Goal: Check status: Check status

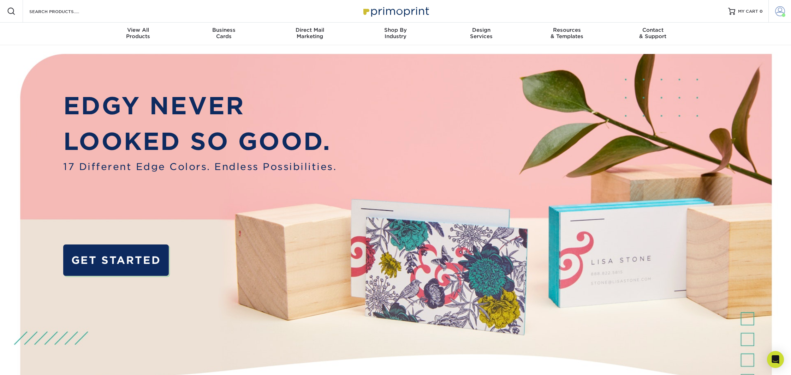
click at [776, 13] on span at bounding box center [780, 11] width 10 height 10
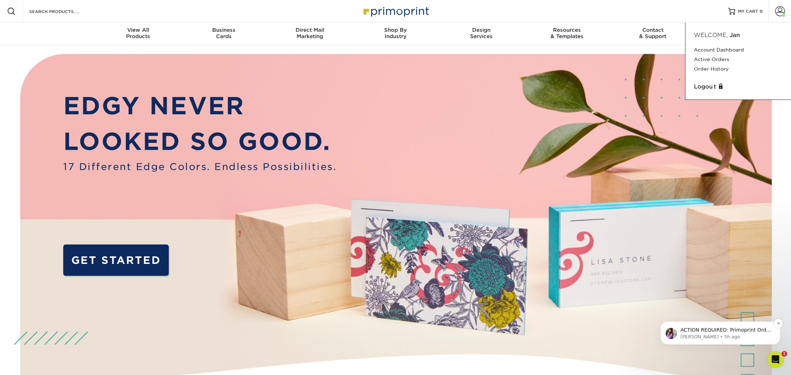
click at [740, 341] on div "ACTION REQUIRED: Primoprint Order 25820-40865-89598 Thank you for placing your …" at bounding box center [720, 333] width 120 height 23
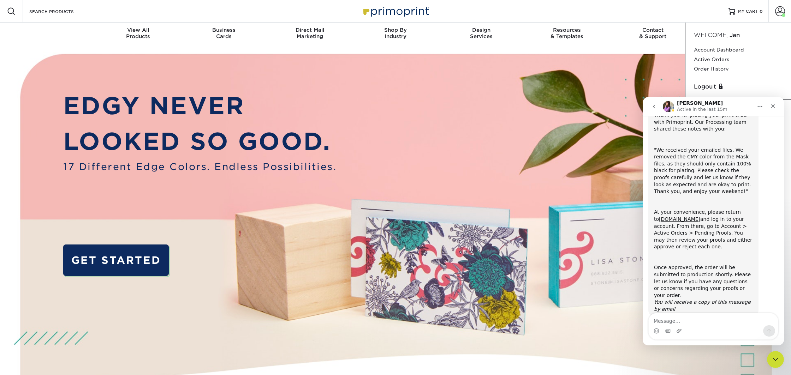
scroll to position [59, 0]
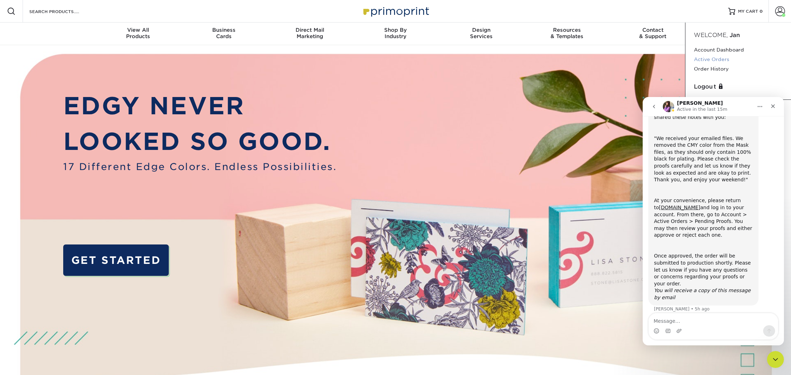
click at [710, 60] on link "Active Orders" at bounding box center [738, 60] width 89 height 10
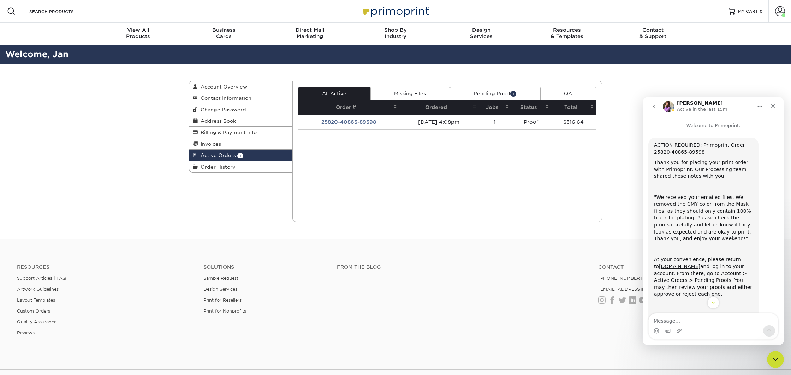
scroll to position [59, 0]
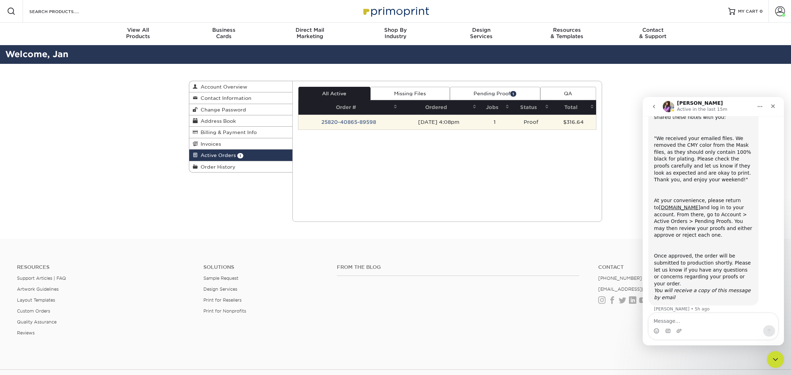
click at [342, 124] on td "25820-40865-89598" at bounding box center [348, 122] width 101 height 15
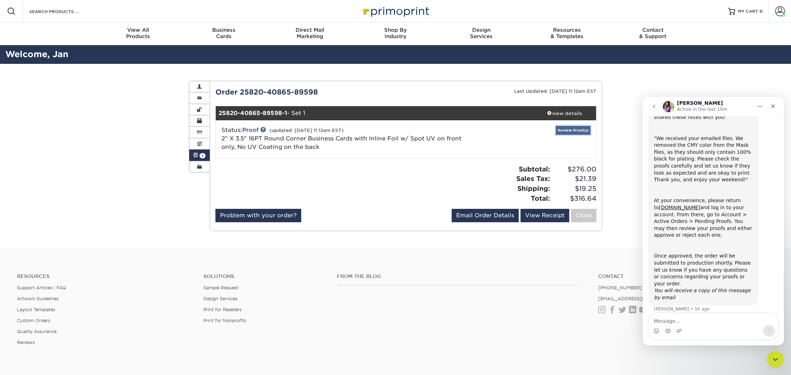
click at [568, 133] on link "Review Proof(s)" at bounding box center [573, 130] width 35 height 9
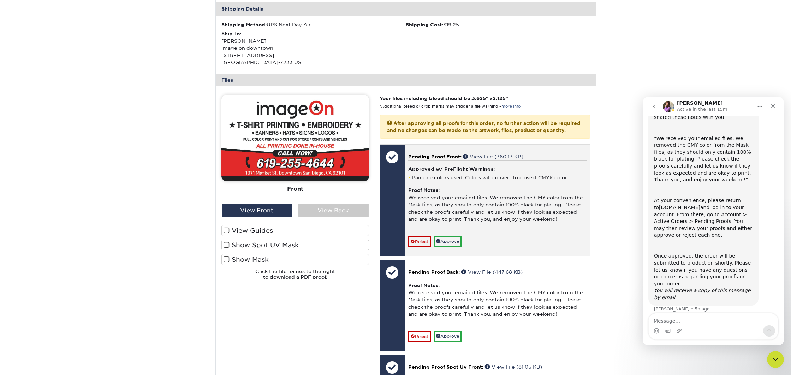
scroll to position [249, 0]
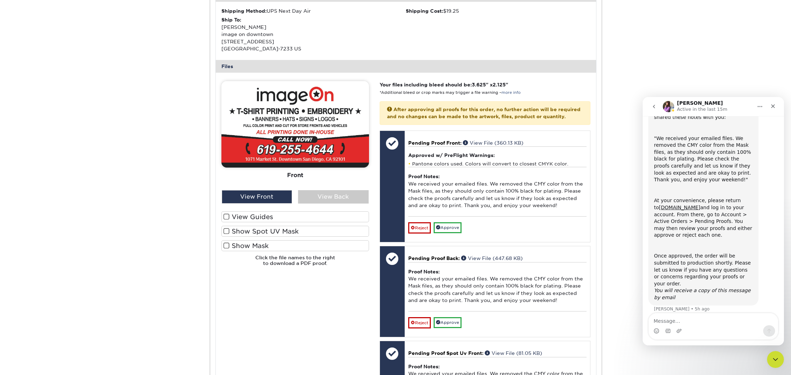
click at [245, 229] on label "Show Spot UV Mask" at bounding box center [295, 231] width 148 height 11
click at [0, 0] on input "Show Spot UV Mask" at bounding box center [0, 0] width 0 height 0
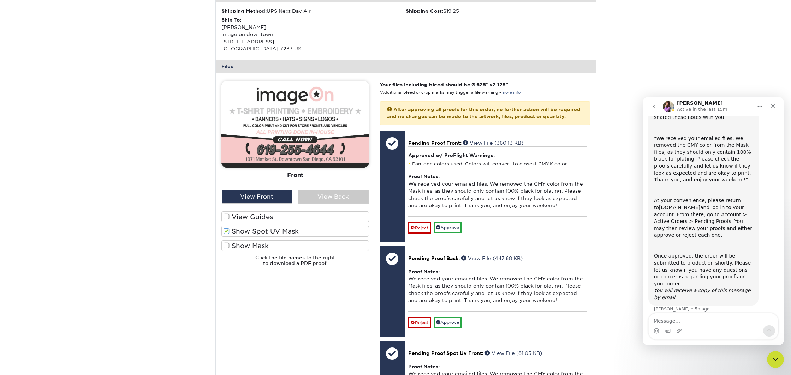
click at [232, 231] on label "Show Spot UV Mask" at bounding box center [295, 231] width 148 height 11
click at [0, 0] on input "Show Spot UV Mask" at bounding box center [0, 0] width 0 height 0
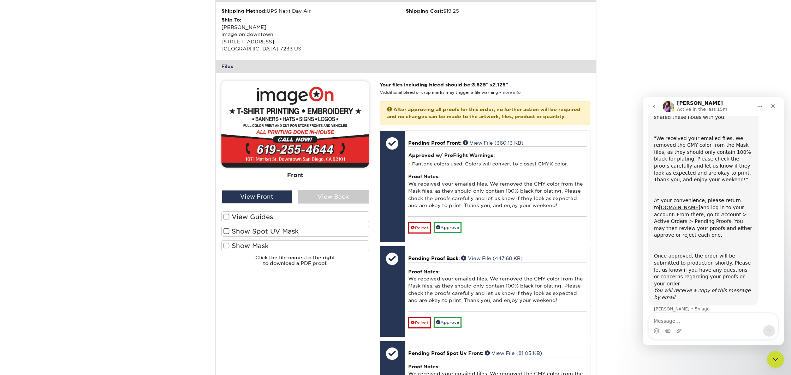
click at [232, 231] on label "Show Spot UV Mask" at bounding box center [295, 231] width 148 height 11
click at [0, 0] on input "Show Spot UV Mask" at bounding box center [0, 0] width 0 height 0
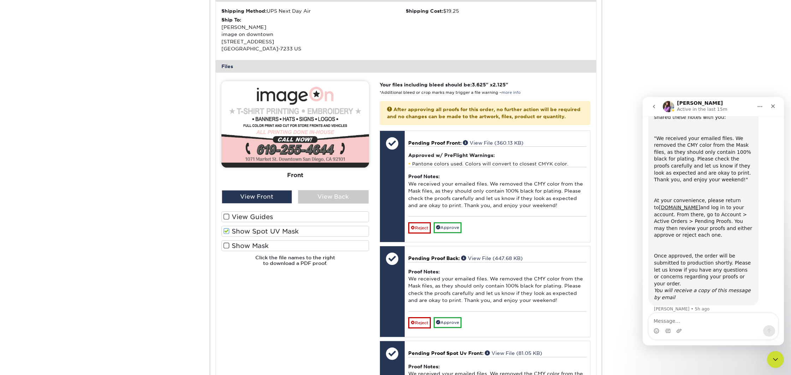
click at [232, 231] on label "Show Spot UV Mask" at bounding box center [295, 231] width 148 height 11
click at [0, 0] on input "Show Spot UV Mask" at bounding box center [0, 0] width 0 height 0
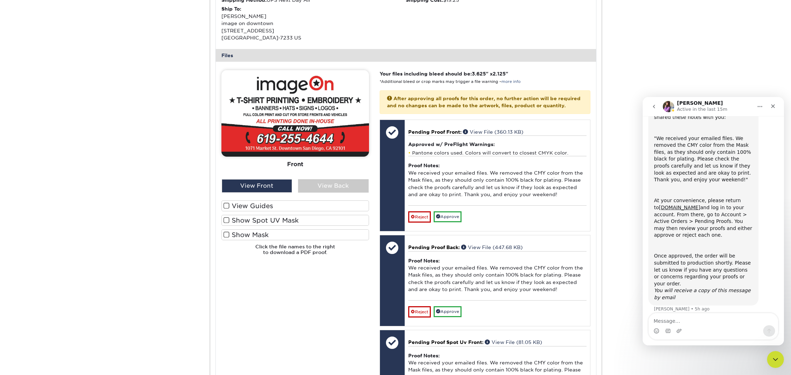
scroll to position [260, 0]
click at [229, 221] on span at bounding box center [226, 220] width 6 height 7
click at [0, 0] on input "Show Spot UV Mask" at bounding box center [0, 0] width 0 height 0
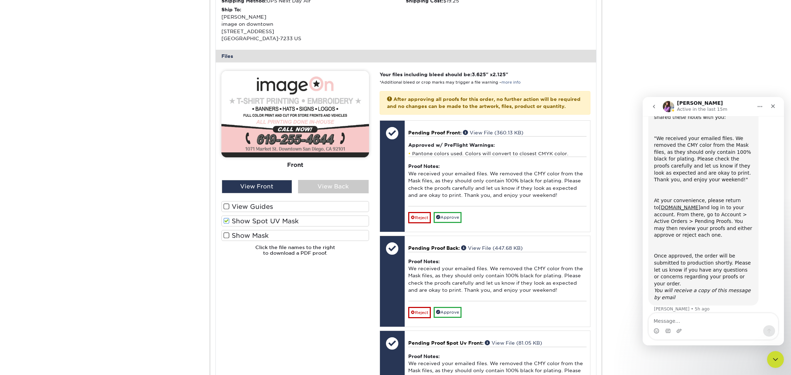
scroll to position [259, 0]
click at [228, 221] on span at bounding box center [226, 220] width 6 height 7
click at [0, 0] on input "Show Spot UV Mask" at bounding box center [0, 0] width 0 height 0
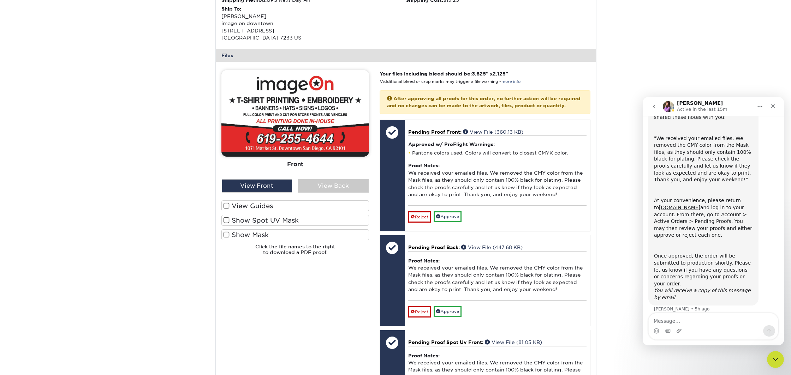
click at [224, 232] on span at bounding box center [226, 235] width 6 height 7
click at [0, 0] on input "Show Mask" at bounding box center [0, 0] width 0 height 0
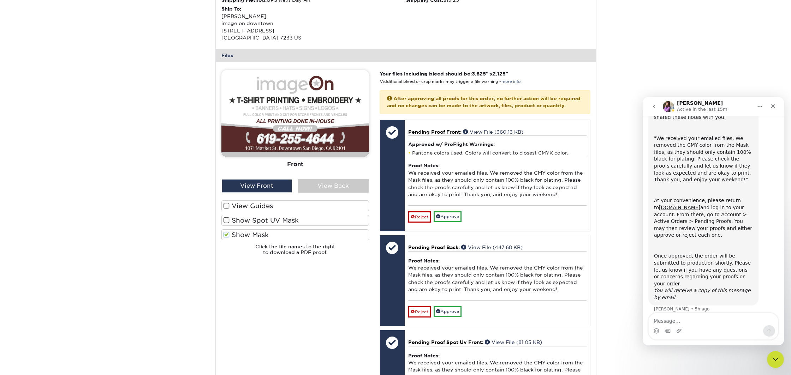
click at [225, 234] on span at bounding box center [226, 235] width 6 height 7
click at [0, 0] on input "Show Mask" at bounding box center [0, 0] width 0 height 0
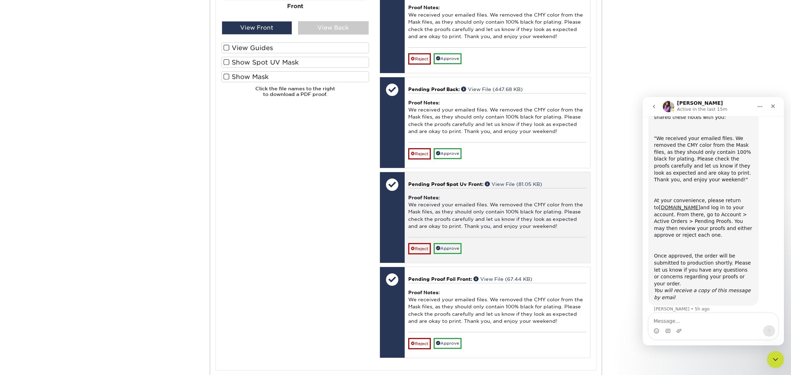
scroll to position [414, 0]
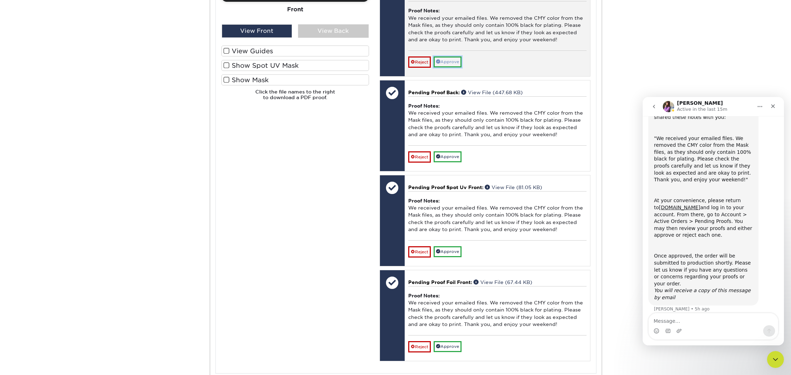
click at [444, 67] on link "Approve" at bounding box center [447, 61] width 28 height 11
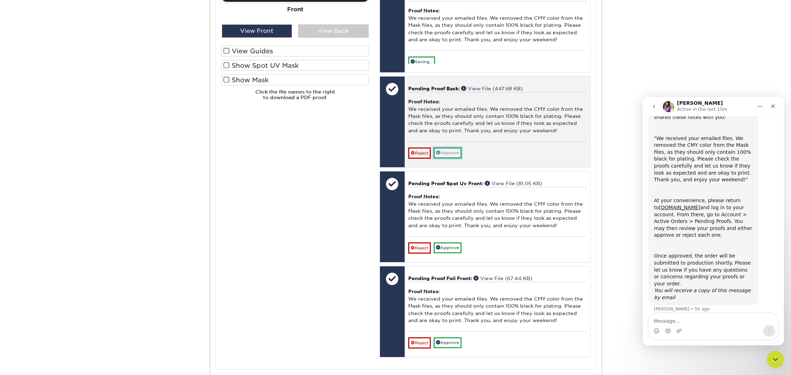
click at [455, 167] on div "Pending Proof Back: View File (447.68 KB) Proof Notes: We received your emailed…" at bounding box center [497, 122] width 185 height 91
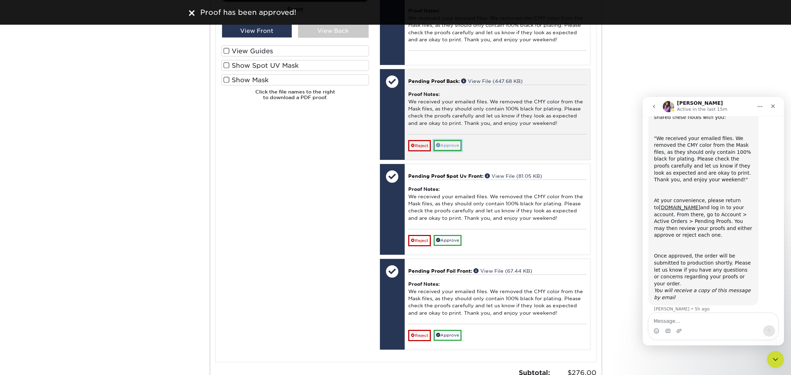
click at [448, 151] on link "Approve" at bounding box center [447, 145] width 28 height 11
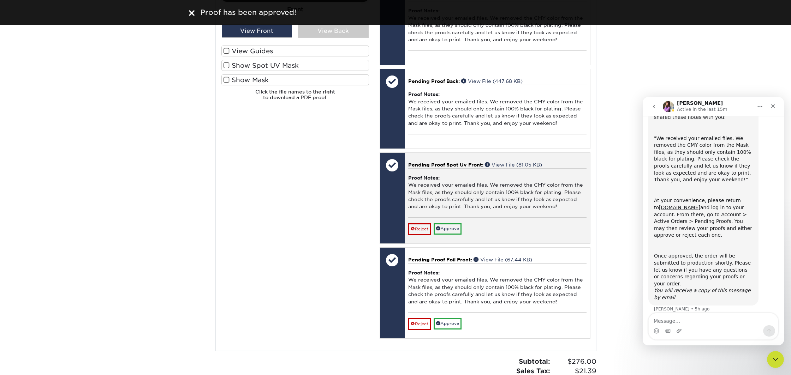
drag, startPoint x: 451, startPoint y: 246, endPoint x: 453, endPoint y: 243, distance: 4.1
click at [451, 244] on div "Pending Proof Spot Uv Front: View File (81.05 KB) Proof Notes: We received your…" at bounding box center [497, 198] width 185 height 91
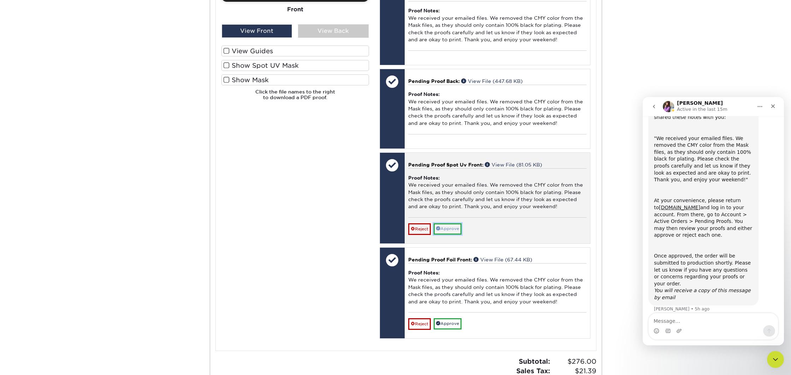
click at [453, 234] on link "Approve" at bounding box center [447, 228] width 28 height 11
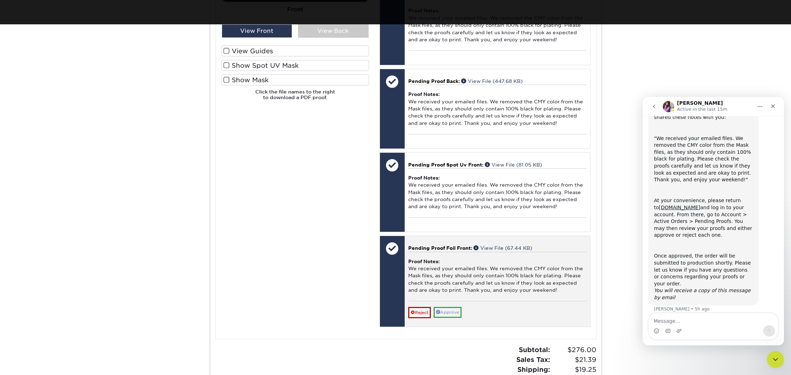
click at [449, 327] on div "Pending Proof Foil Front: View File (67.44 KB) Proof Notes: We received your em…" at bounding box center [497, 281] width 185 height 91
click at [451, 318] on link "Approve" at bounding box center [447, 312] width 28 height 11
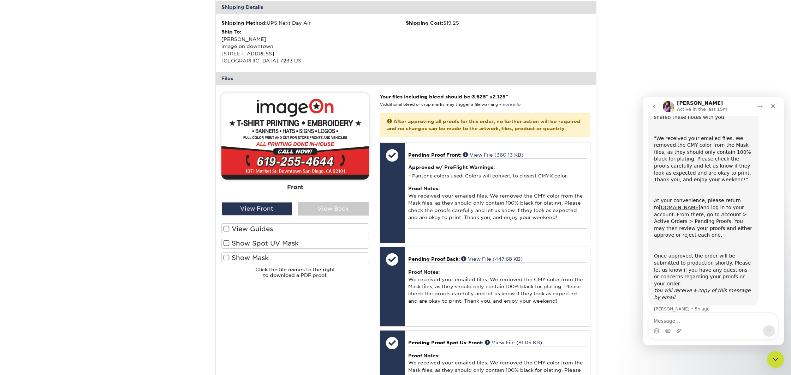
scroll to position [230, 0]
